Goal: Find specific page/section: Find specific page/section

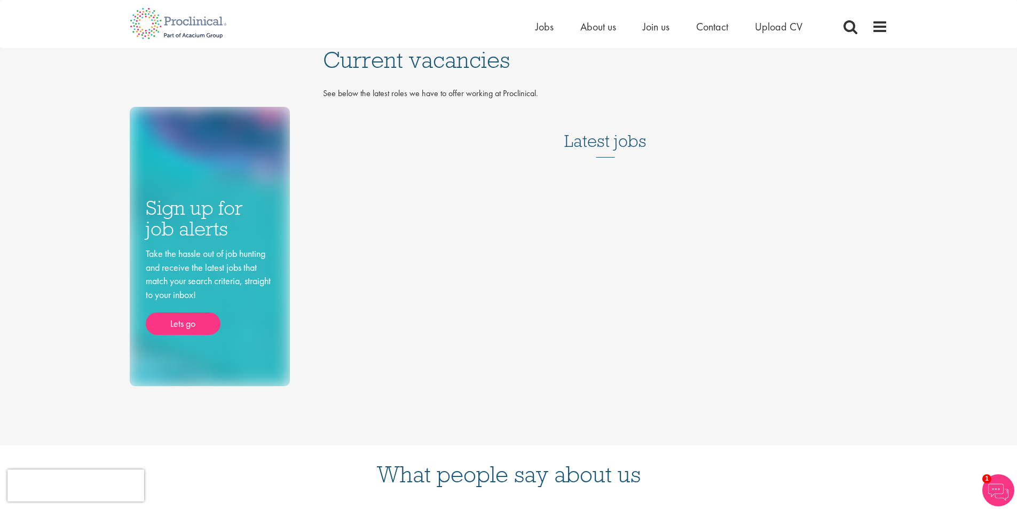
click at [595, 143] on h3 "Latest jobs" at bounding box center [605, 131] width 82 height 52
click at [385, 59] on span "Current vacancies" at bounding box center [416, 59] width 187 height 29
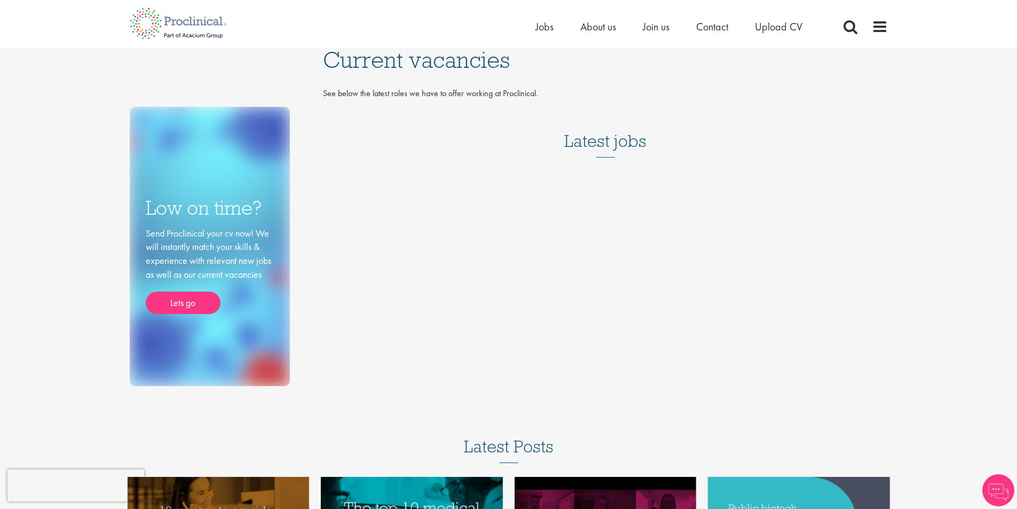
click at [603, 145] on h3 "Latest jobs" at bounding box center [605, 131] width 82 height 52
